Goal: Use online tool/utility: Use online tool/utility

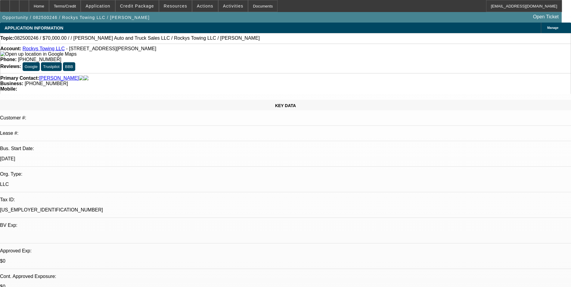
select select "0"
select select "2"
select select "0.1"
select select "4"
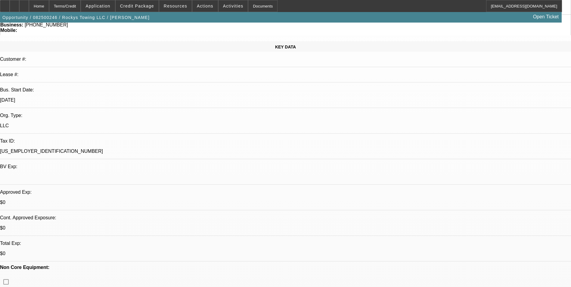
scroll to position [60, 0]
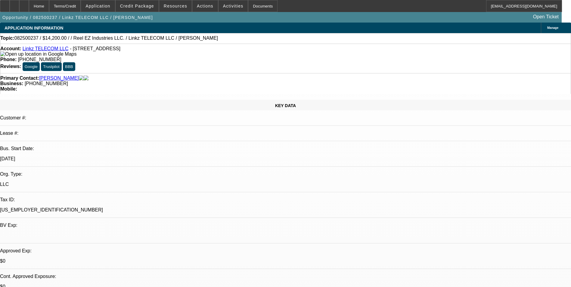
select select "0"
select select "2"
select select "0.1"
select select "4"
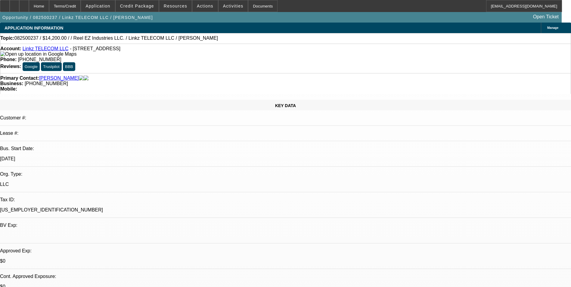
scroll to position [90, 0]
